Goal: Check status

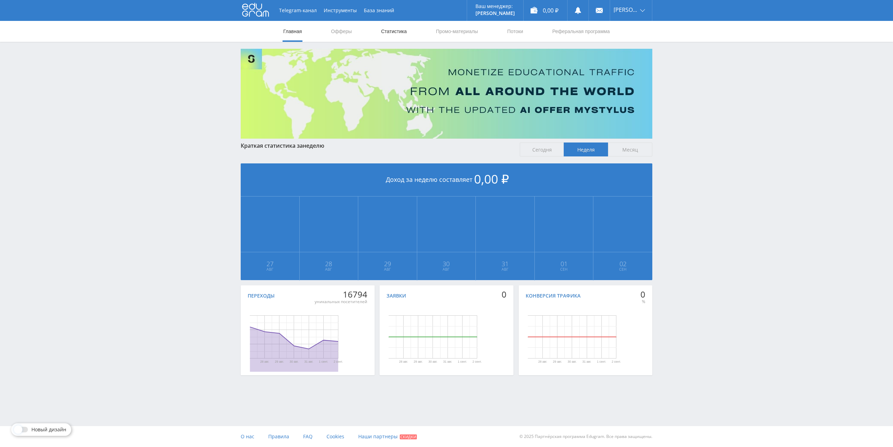
click at [391, 26] on link "Статистика" at bounding box center [393, 31] width 27 height 21
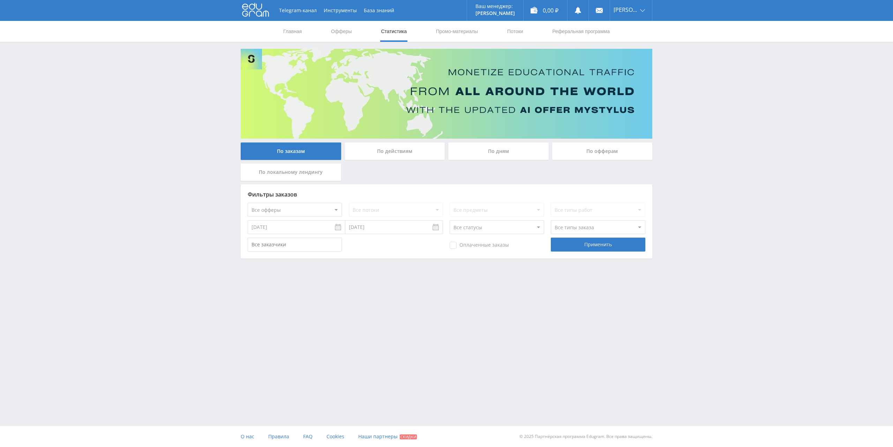
click at [395, 151] on div "По действиям" at bounding box center [395, 151] width 100 height 17
click at [0, 0] on input "По действиям" at bounding box center [0, 0] width 0 height 0
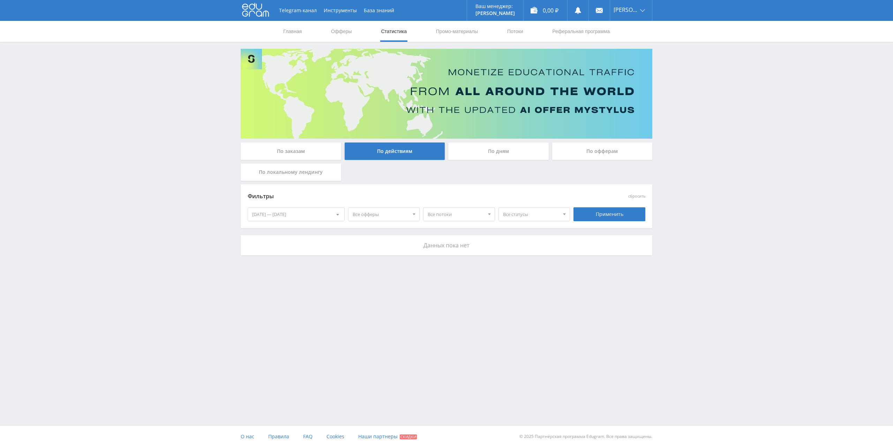
click at [507, 158] on div "По дням" at bounding box center [498, 151] width 100 height 17
click at [0, 0] on input "По дням" at bounding box center [0, 0] width 0 height 0
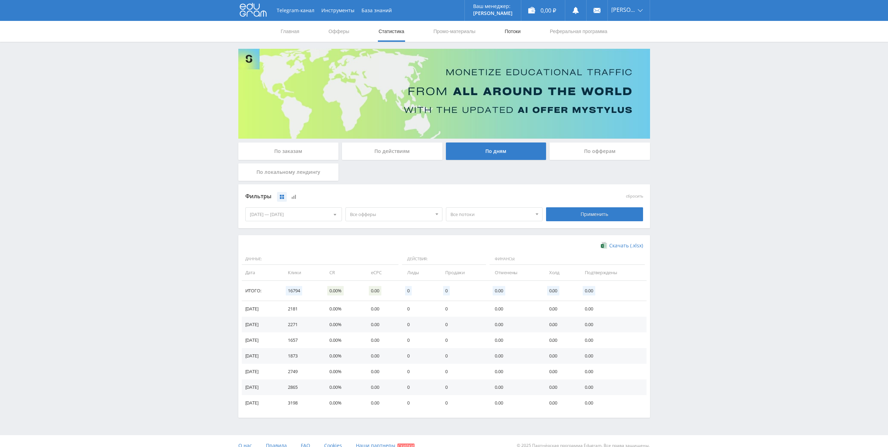
click at [517, 34] on link "Потоки" at bounding box center [512, 31] width 17 height 21
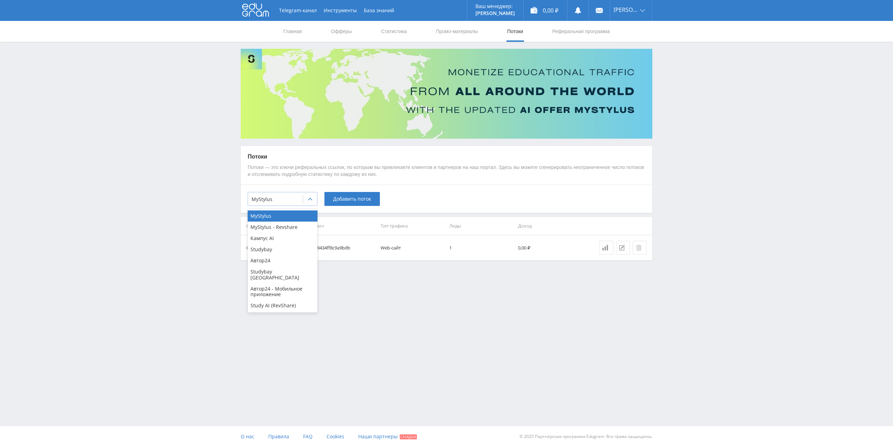
click at [277, 197] on div at bounding box center [275, 199] width 48 height 7
click at [283, 261] on div "Автор24" at bounding box center [283, 260] width 70 height 11
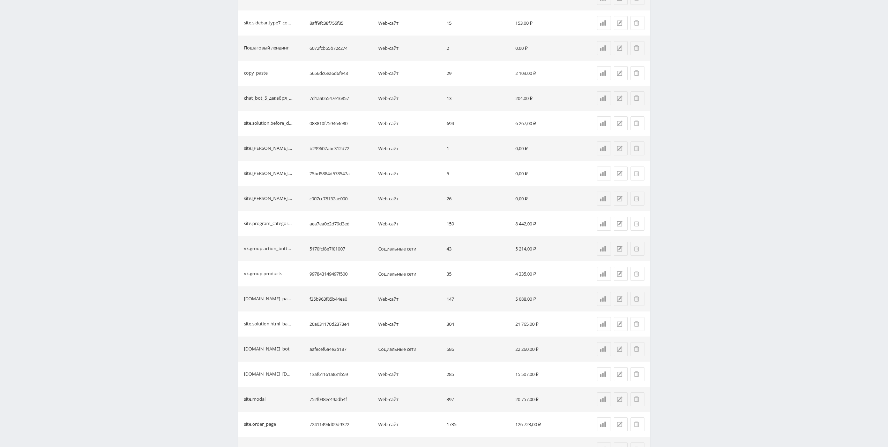
scroll to position [346, 0]
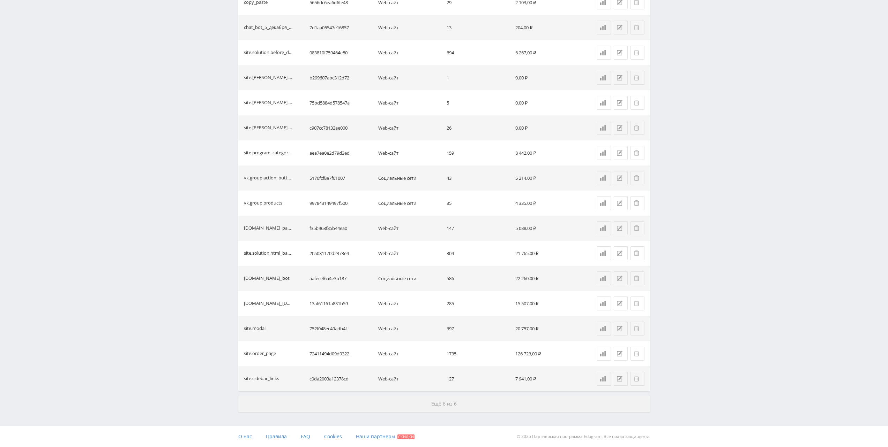
click at [441, 404] on span "Ещё 6 из 6" at bounding box center [443, 404] width 25 height 7
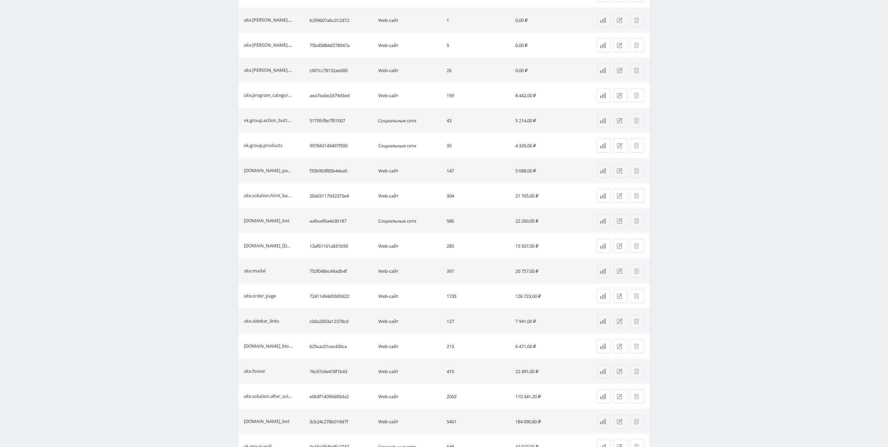
scroll to position [476, 0]
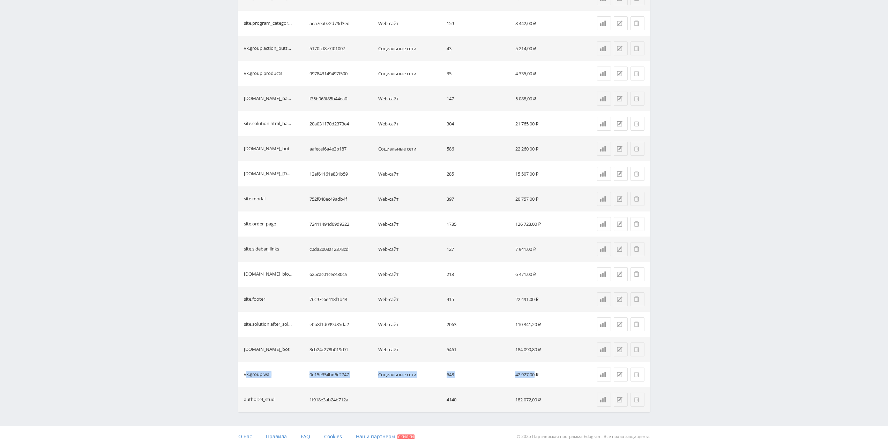
drag, startPoint x: 246, startPoint y: 372, endPoint x: 536, endPoint y: 375, distance: 290.5
click at [536, 375] on tr "vk.group.wall 0e15e354bd5c2747 Социальные сети 648 42 927,00 ₽" at bounding box center [444, 374] width 412 height 25
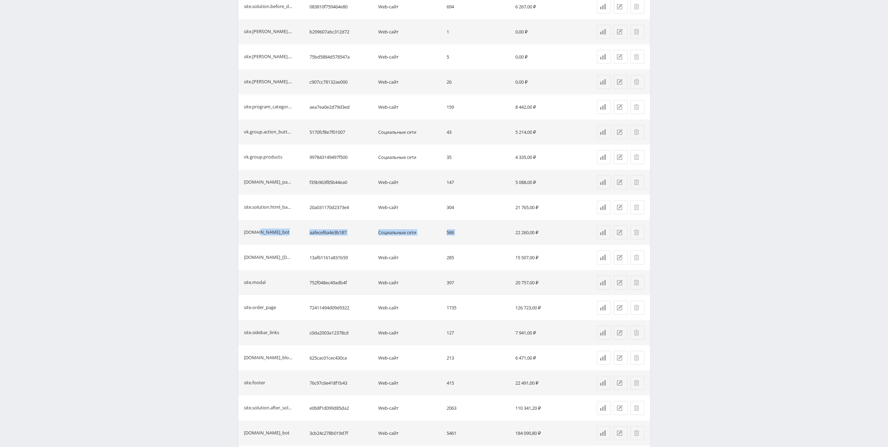
drag, startPoint x: 256, startPoint y: 234, endPoint x: 542, endPoint y: 228, distance: 286.4
click at [543, 228] on tr "del.vk.chat_bot aafecef6a4e3b187 Социальные сети 586 22 260,00 ₽" at bounding box center [444, 232] width 412 height 25
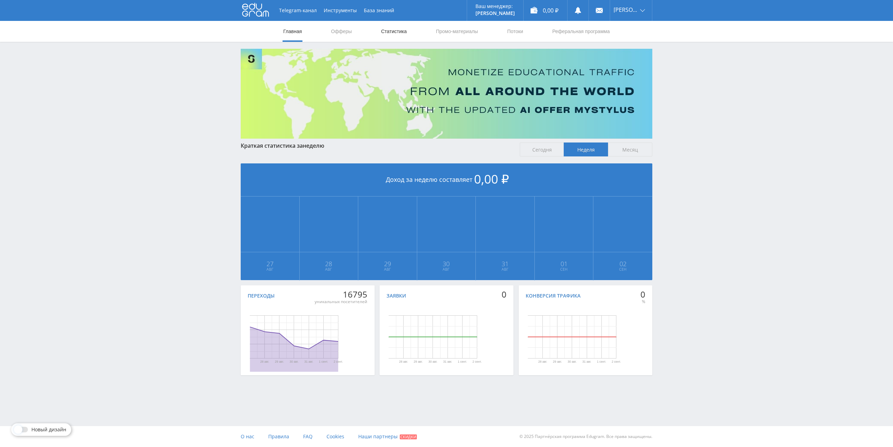
click at [393, 36] on link "Статистика" at bounding box center [393, 31] width 27 height 21
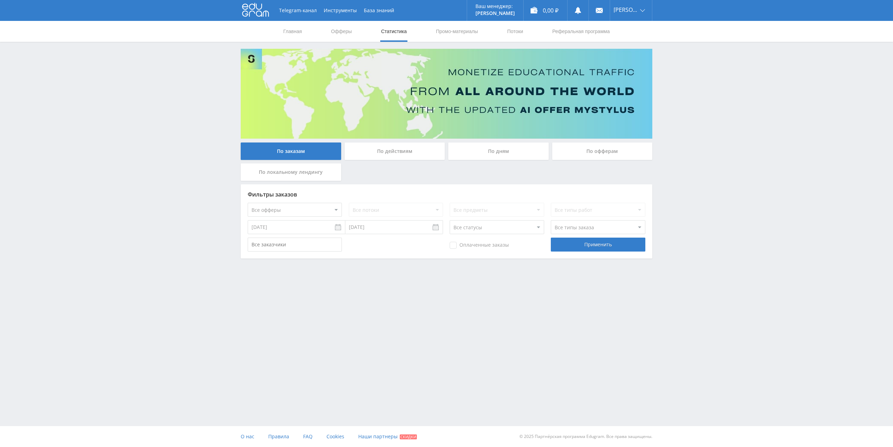
click at [601, 157] on div "По офферам" at bounding box center [602, 151] width 100 height 17
click at [0, 0] on input "По офферам" at bounding box center [0, 0] width 0 height 0
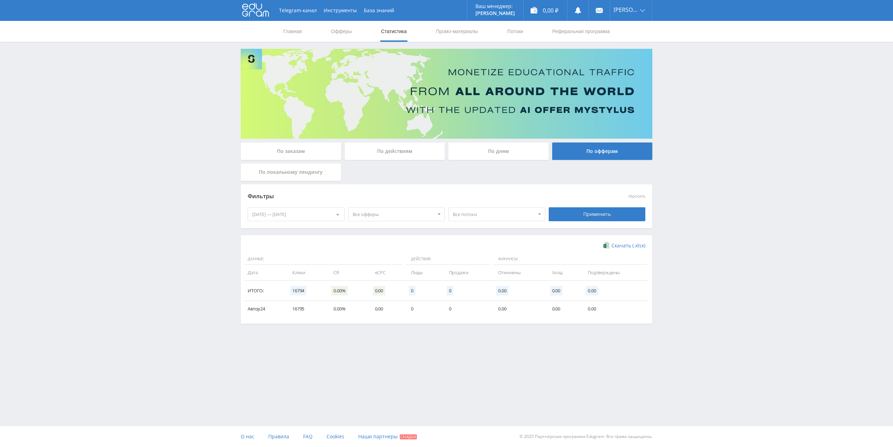
click at [300, 218] on div "27.08.2025 — 02.09.2025" at bounding box center [296, 214] width 96 height 13
click at [287, 230] on span "Период" at bounding box center [289, 229] width 16 height 14
click at [269, 301] on button "Все время" at bounding box center [296, 301] width 96 height 9
click at [586, 217] on div "Применить" at bounding box center [597, 214] width 97 height 14
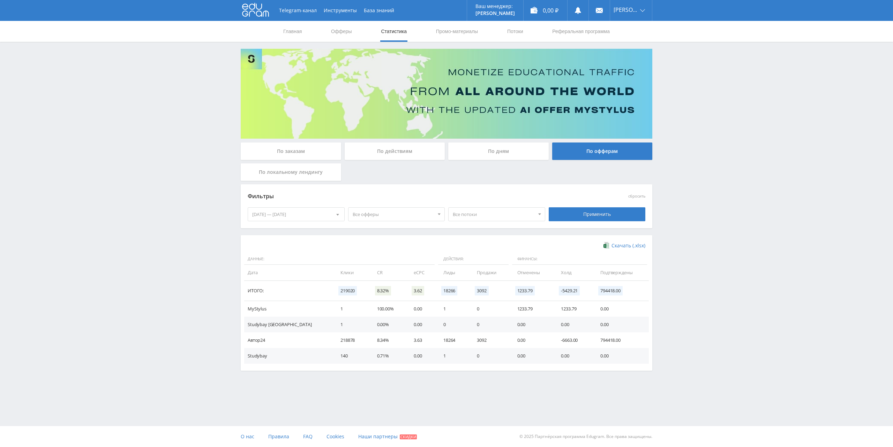
click at [604, 342] on td "794418.00" at bounding box center [620, 341] width 55 height 16
drag, startPoint x: 603, startPoint y: 341, endPoint x: 610, endPoint y: 340, distance: 7.4
click at [610, 340] on td "794418.00" at bounding box center [620, 341] width 55 height 16
